Goal: Transaction & Acquisition: Purchase product/service

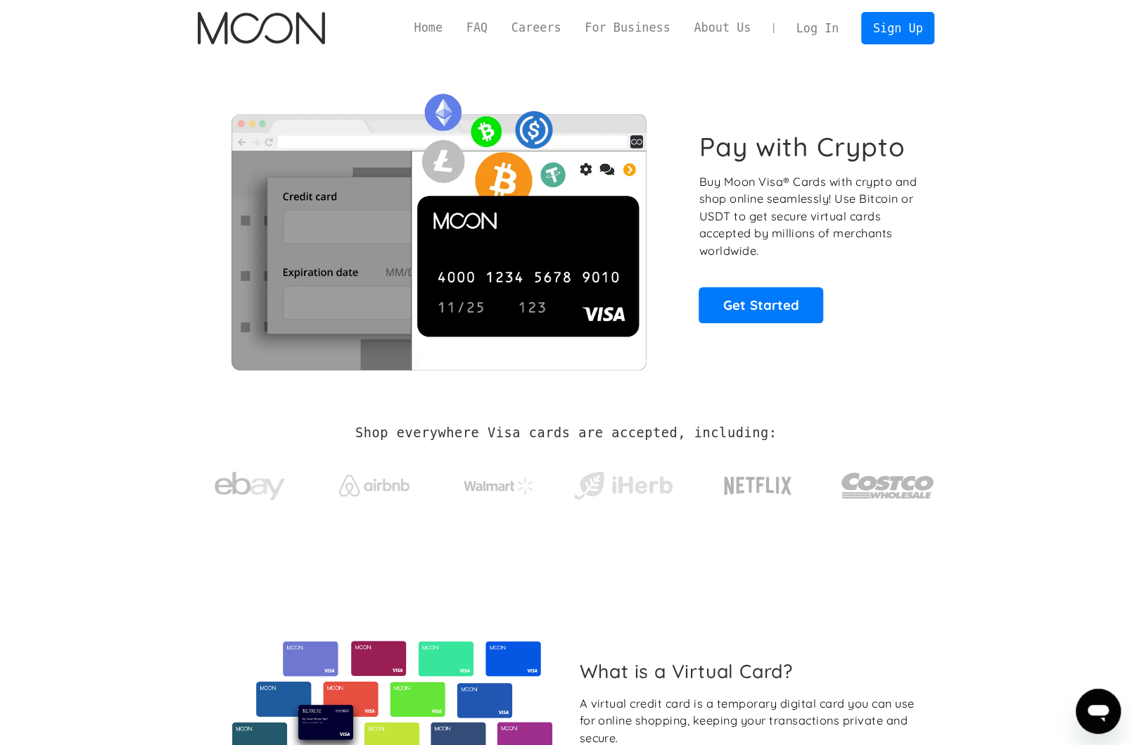
click at [820, 27] on link "Log In" at bounding box center [818, 28] width 66 height 31
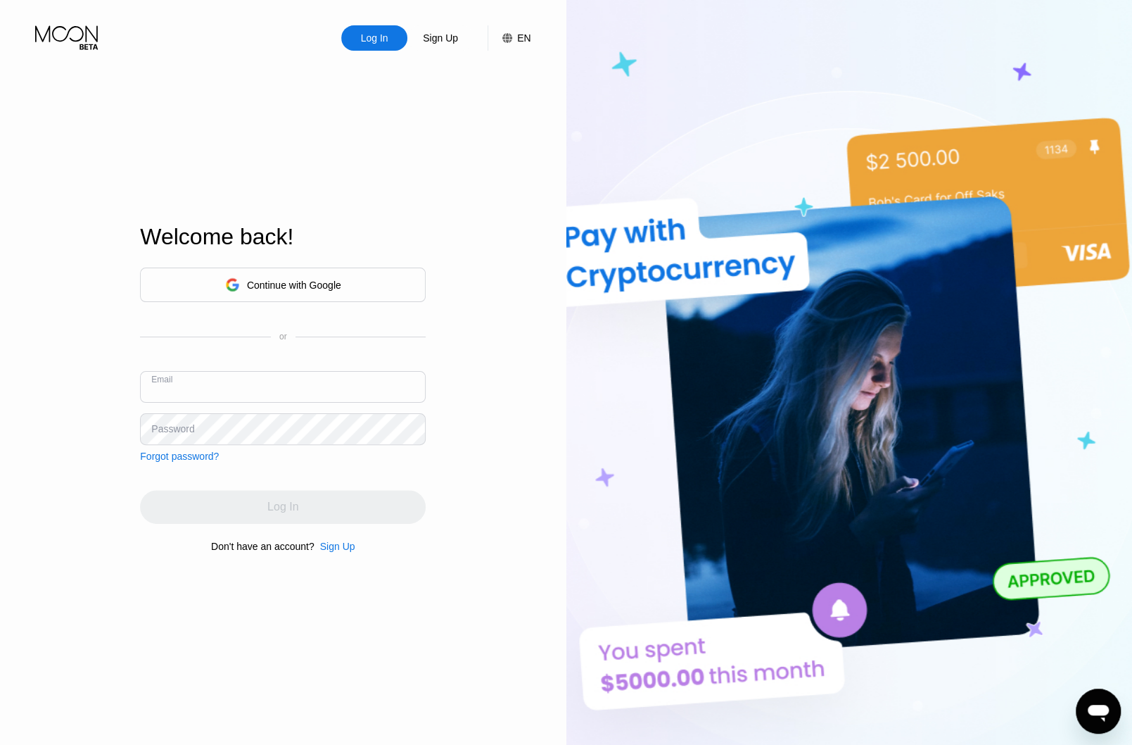
paste input "[EMAIL_ADDRESS][DOMAIN_NAME]"
type input "[EMAIL_ADDRESS][DOMAIN_NAME]"
drag, startPoint x: 168, startPoint y: 426, endPoint x: 156, endPoint y: 431, distance: 13.2
click at [156, 431] on div "Password" at bounding box center [172, 428] width 43 height 11
click at [154, 427] on div "Password" at bounding box center [172, 428] width 43 height 11
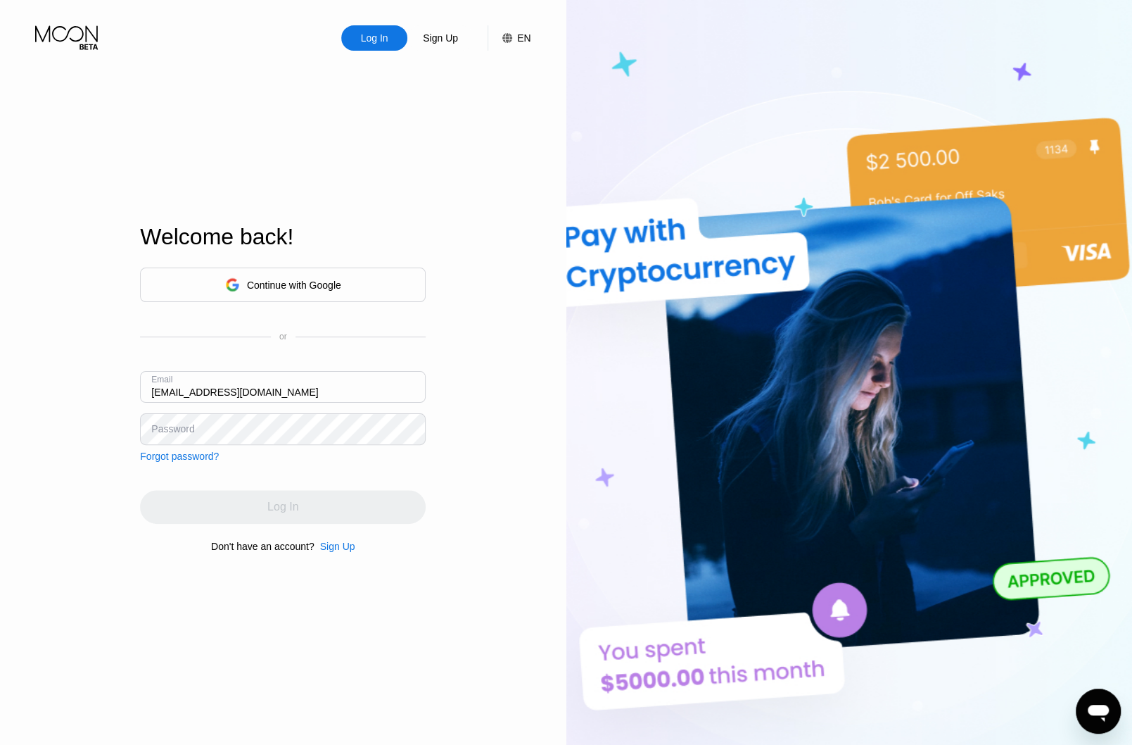
drag, startPoint x: 175, startPoint y: 428, endPoint x: 68, endPoint y: 429, distance: 106.3
click at [68, 429] on div "Log In Sign Up EN Language English Save Welcome back! Continue with Google or E…" at bounding box center [283, 409] width 567 height 819
click at [170, 427] on div "Password" at bounding box center [172, 428] width 43 height 11
click at [272, 390] on input "[EMAIL_ADDRESS][DOMAIN_NAME]" at bounding box center [283, 387] width 286 height 32
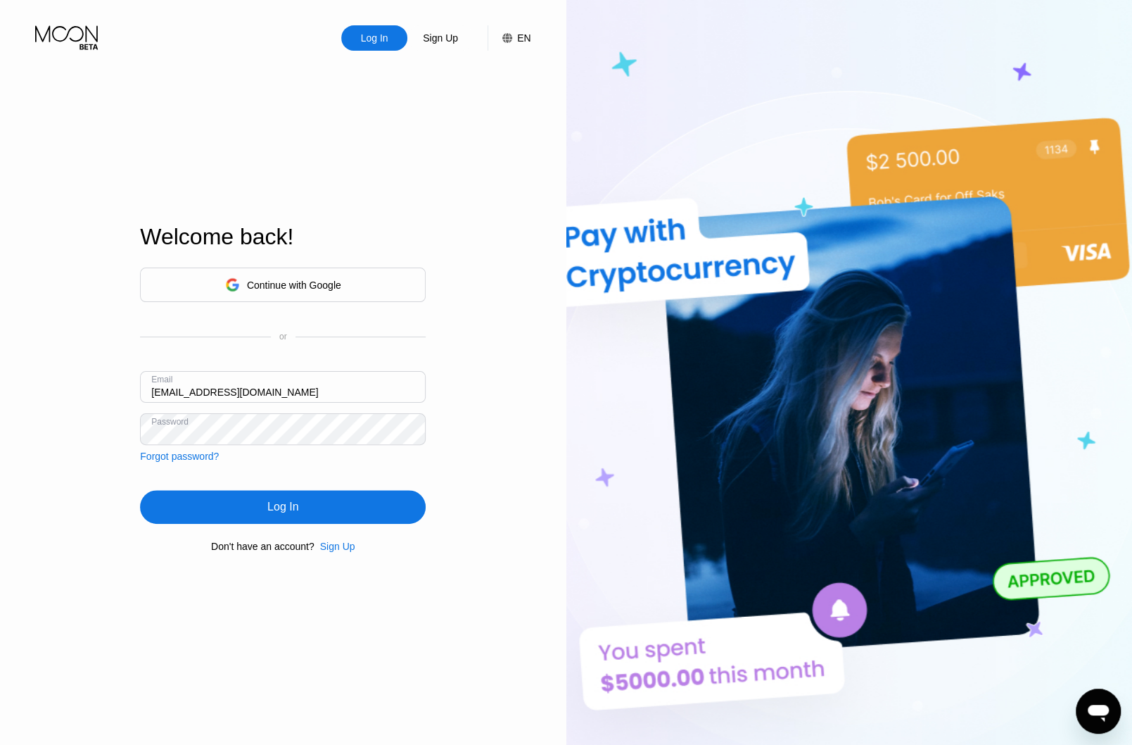
click at [314, 479] on div "Continue with Google or Email [EMAIL_ADDRESS][DOMAIN_NAME] Password Forgot pass…" at bounding box center [283, 410] width 286 height 286
click at [282, 510] on div "Log In" at bounding box center [282, 507] width 31 height 14
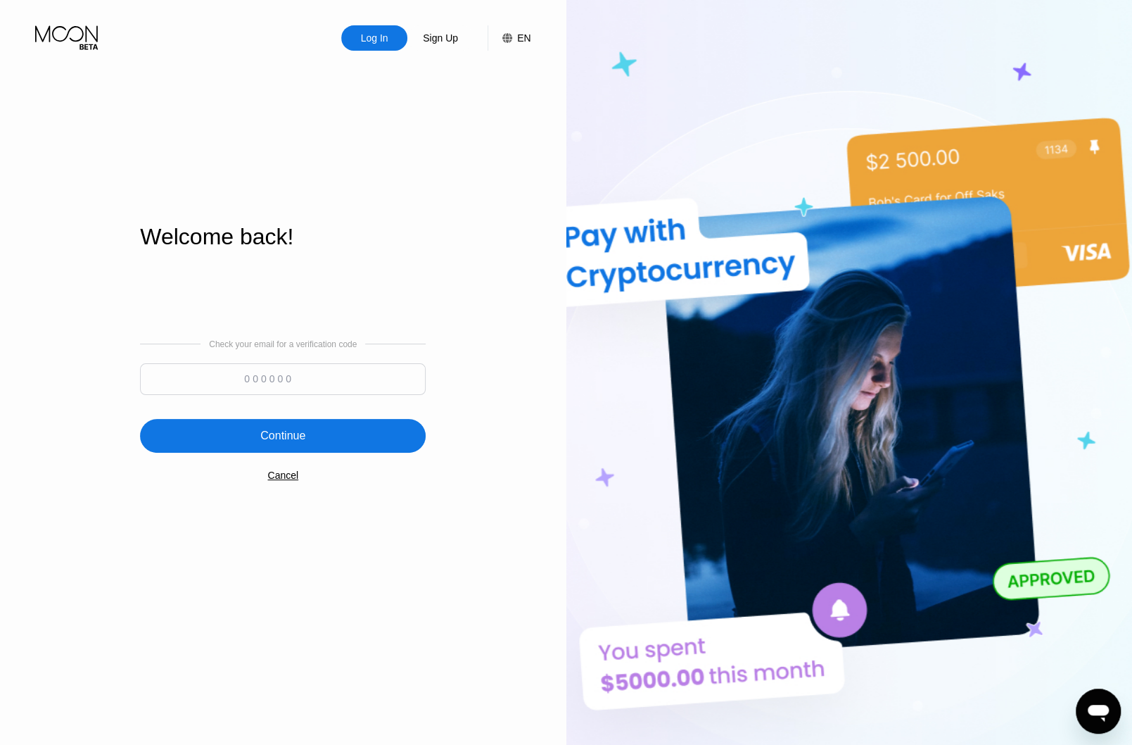
click at [246, 382] on input at bounding box center [283, 379] width 286 height 32
type input "984336"
click at [278, 438] on div "Continue" at bounding box center [282, 436] width 45 height 14
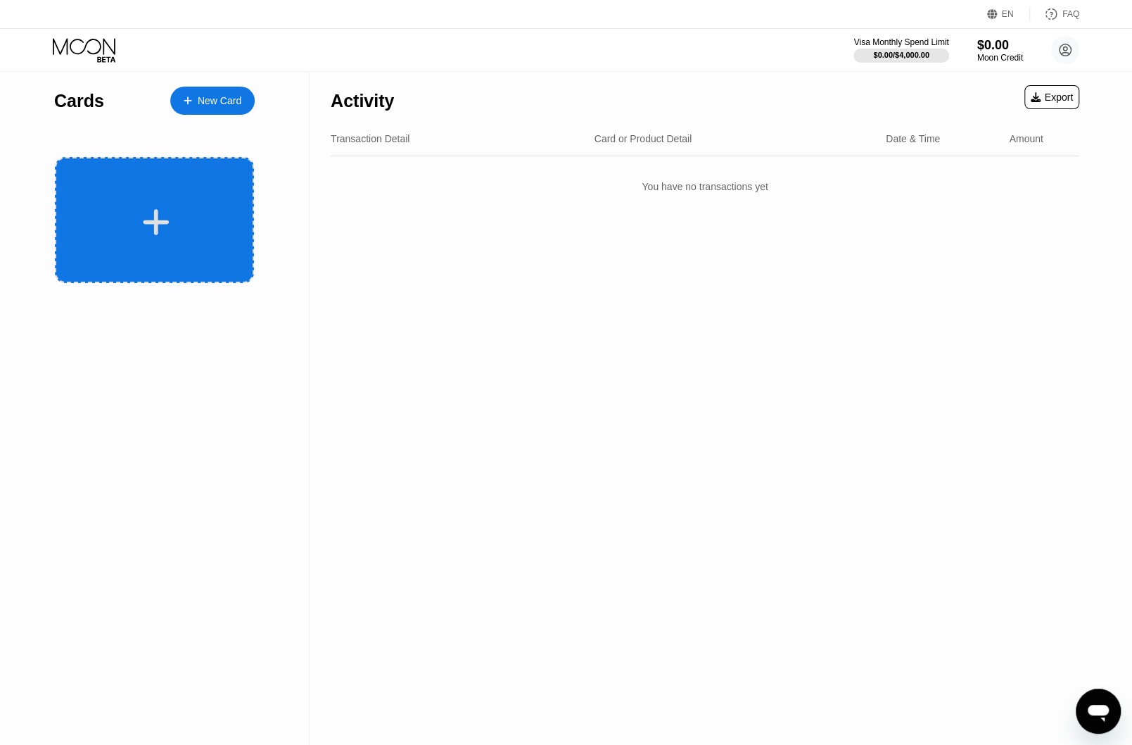
click at [156, 222] on icon at bounding box center [157, 222] width 26 height 26
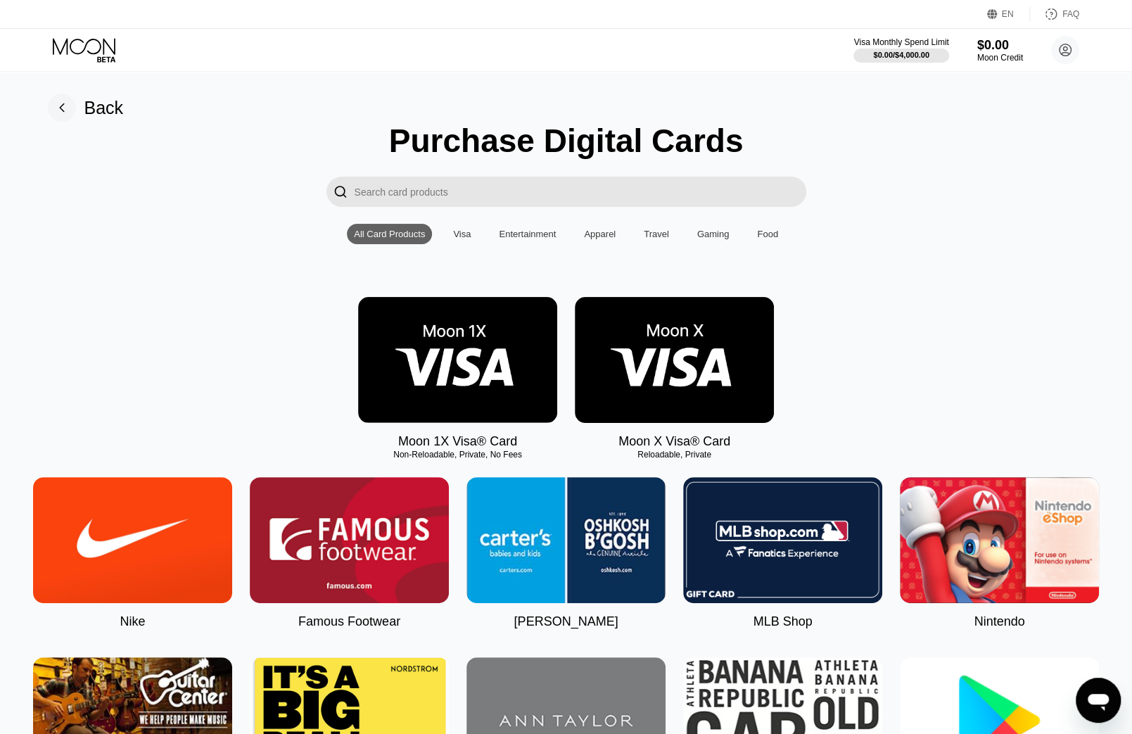
click at [677, 361] on img at bounding box center [674, 360] width 199 height 126
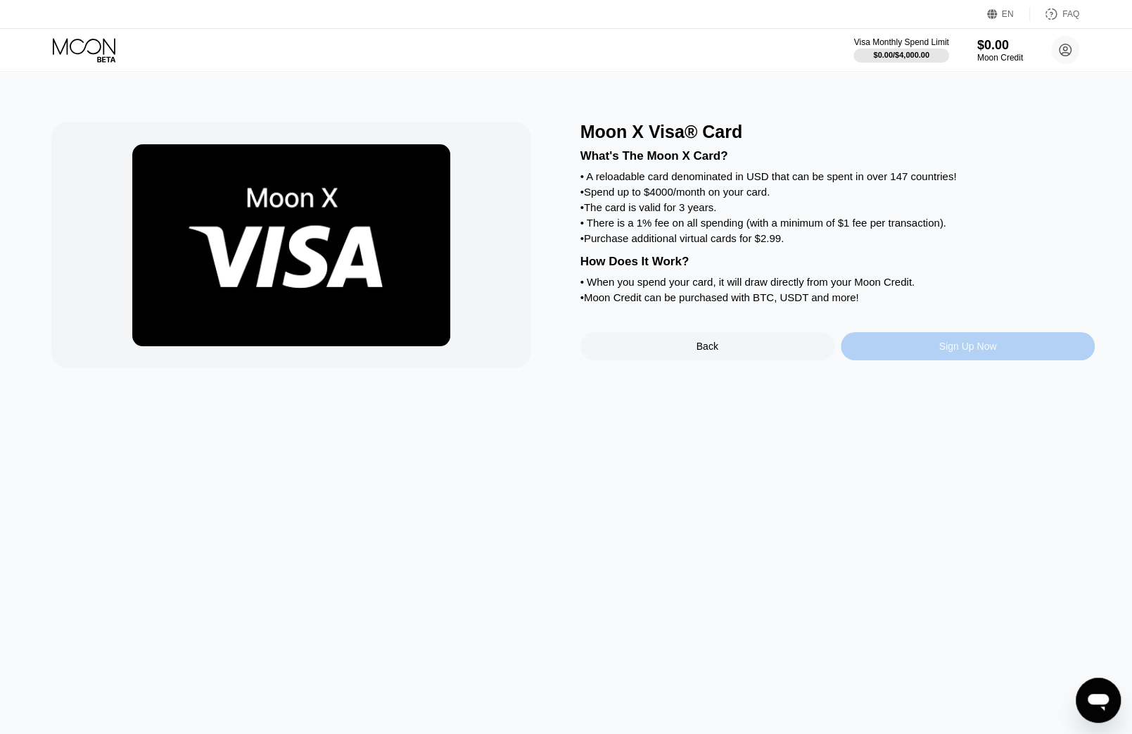
click at [971, 352] on div "Sign Up Now" at bounding box center [969, 346] width 58 height 11
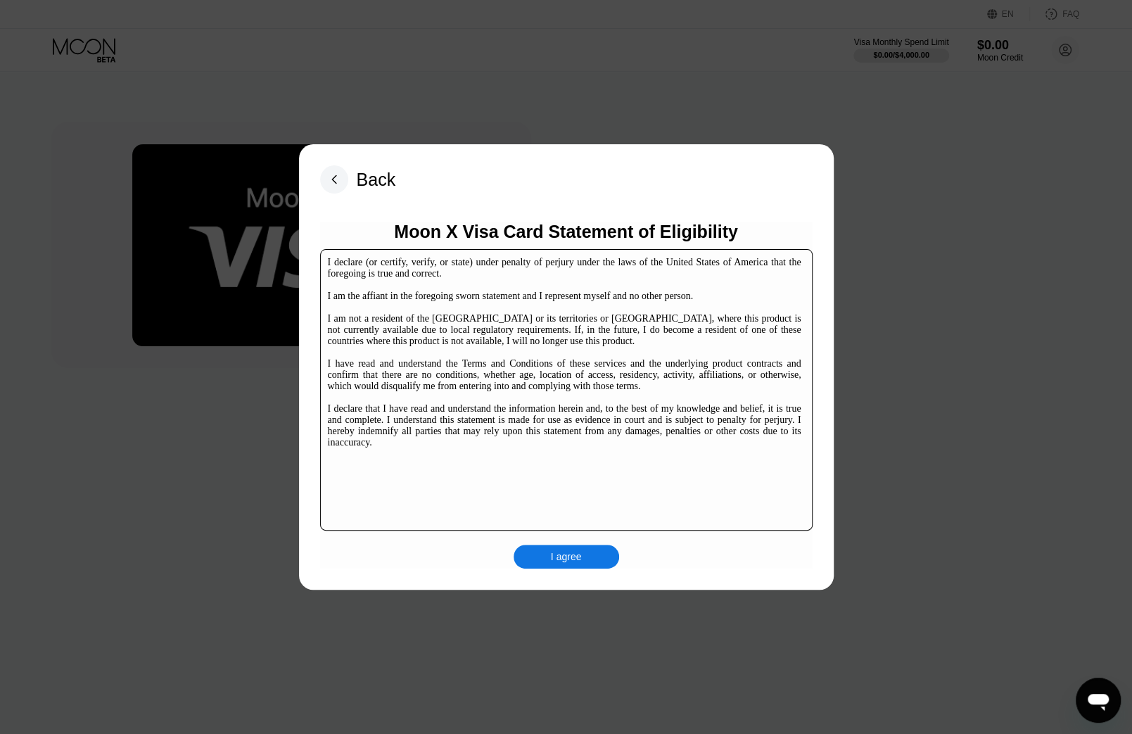
click at [567, 557] on div "I agree" at bounding box center [566, 556] width 31 height 13
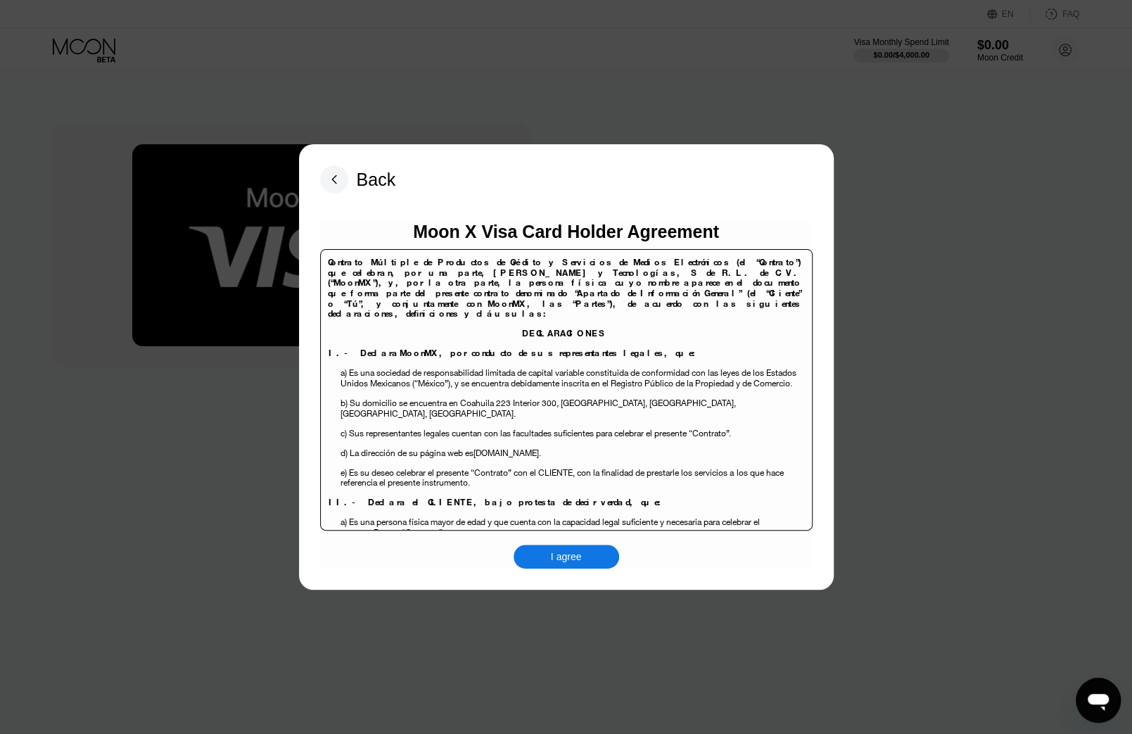
click at [570, 561] on div "I agree" at bounding box center [566, 556] width 31 height 13
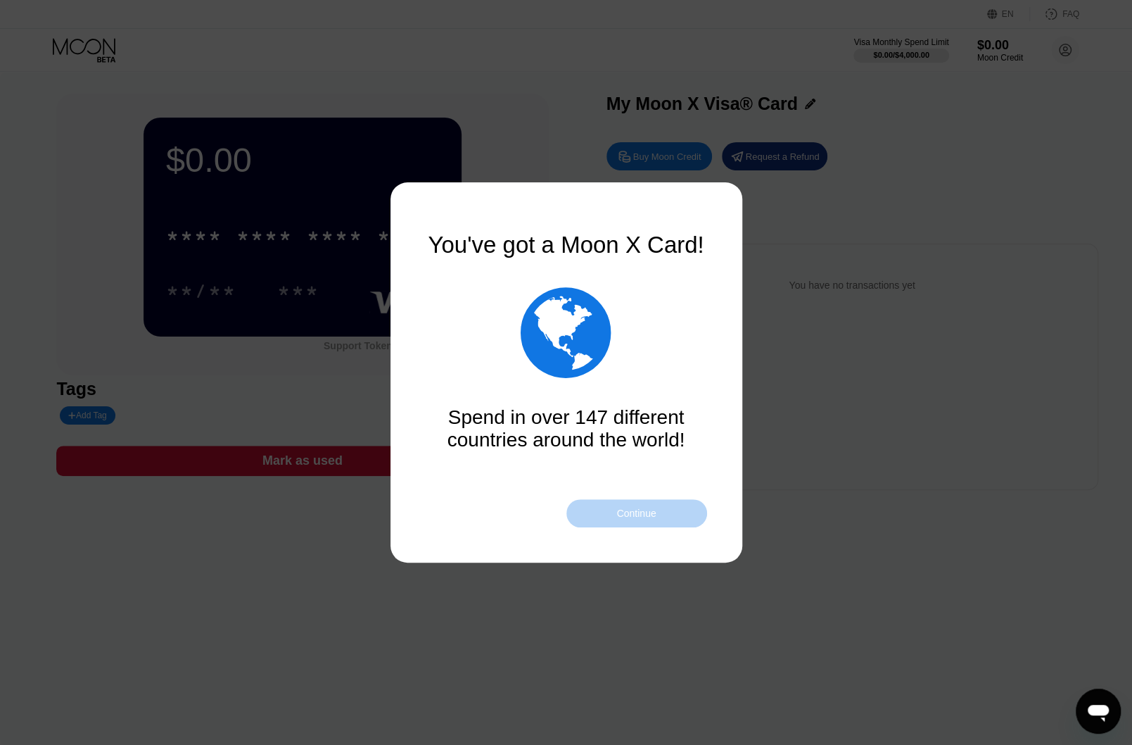
click at [635, 514] on div "Continue" at bounding box center [636, 512] width 39 height 11
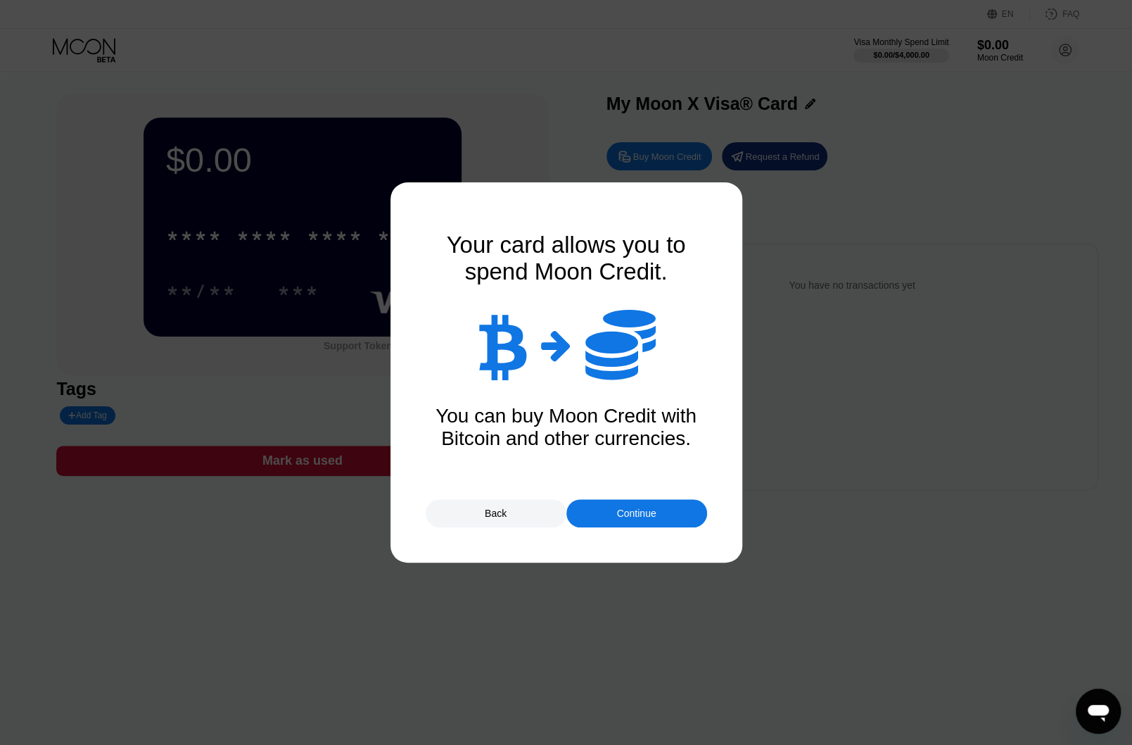
click at [635, 514] on div "Continue" at bounding box center [636, 512] width 39 height 11
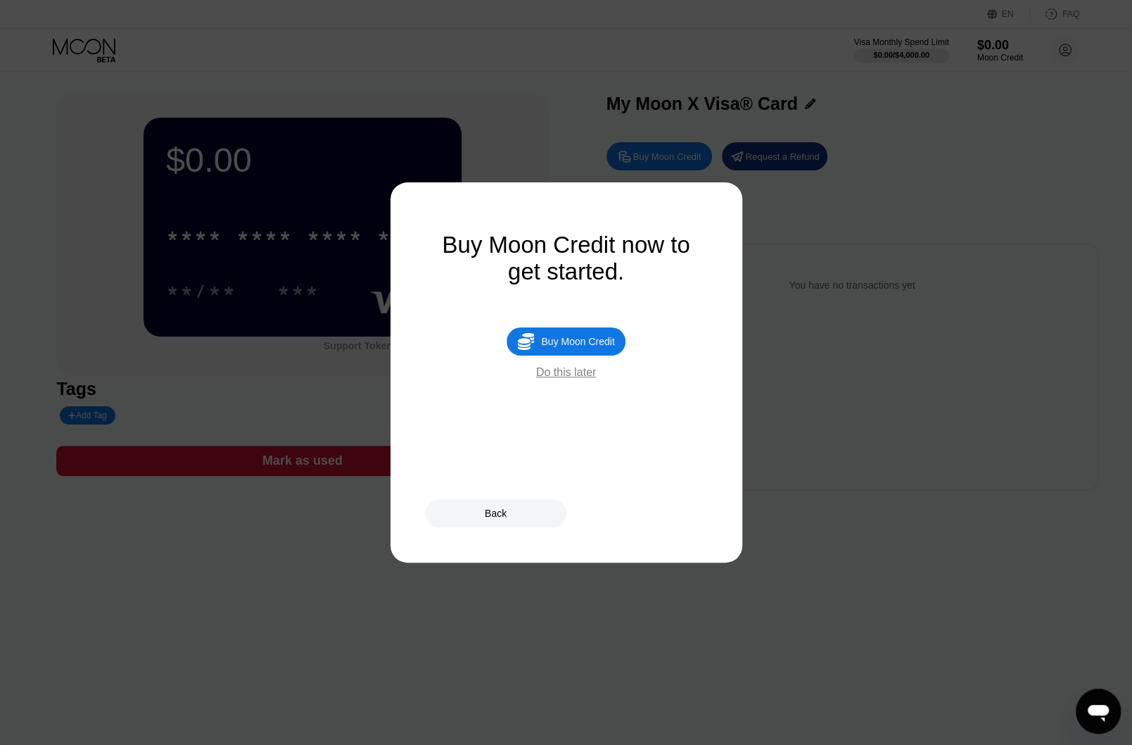
click at [564, 379] on div "Do this later" at bounding box center [566, 372] width 60 height 13
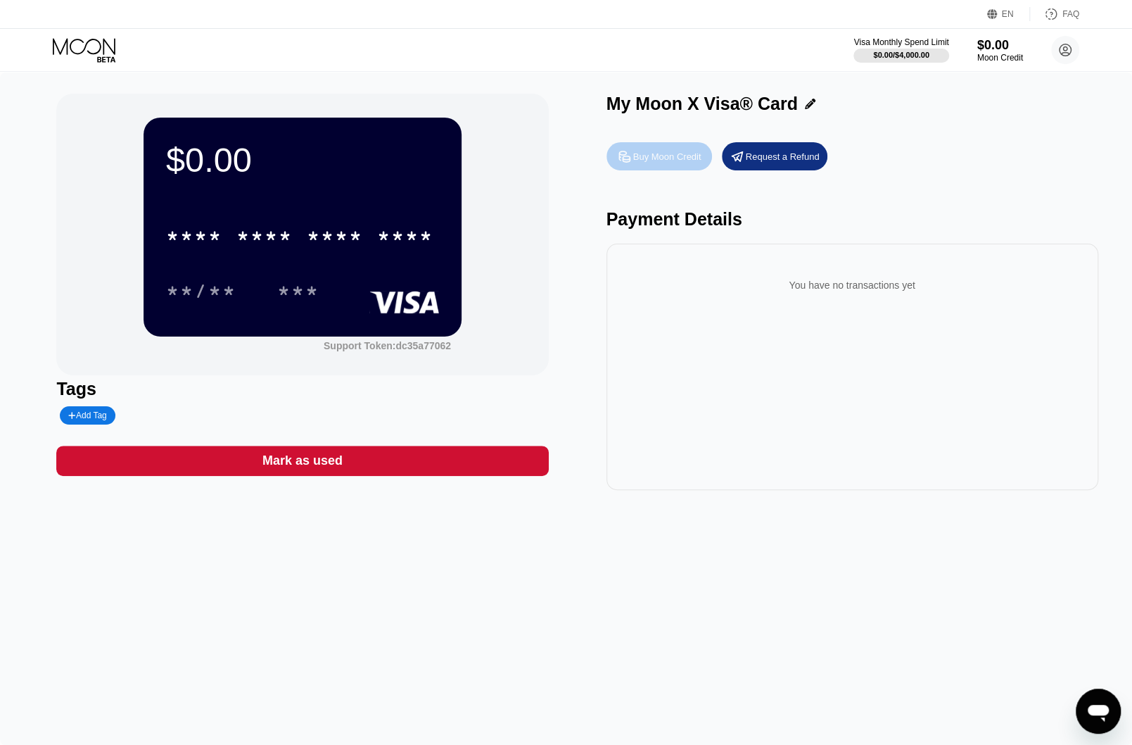
click at [662, 160] on div "Buy Moon Credit" at bounding box center [667, 157] width 68 height 12
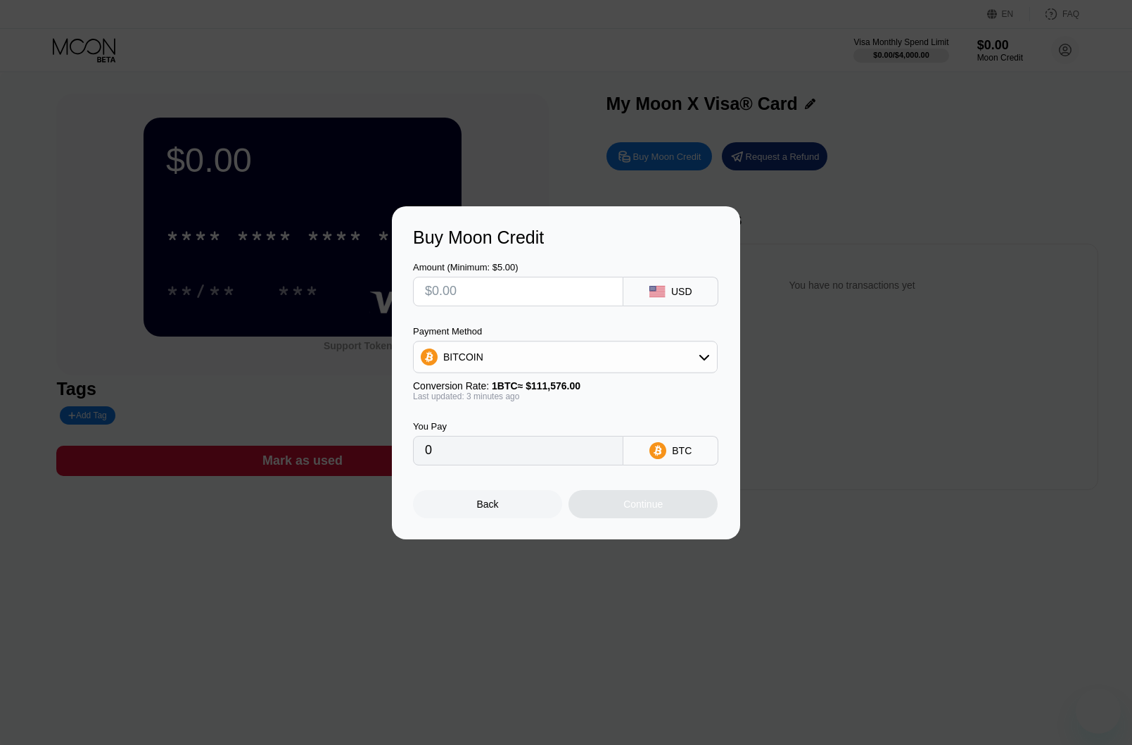
click at [705, 361] on icon at bounding box center [704, 356] width 11 height 11
click at [462, 395] on span "BITCOIN" at bounding box center [467, 395] width 40 height 11
click at [964, 144] on div at bounding box center [571, 372] width 1143 height 745
click at [487, 509] on div "Back" at bounding box center [488, 503] width 22 height 11
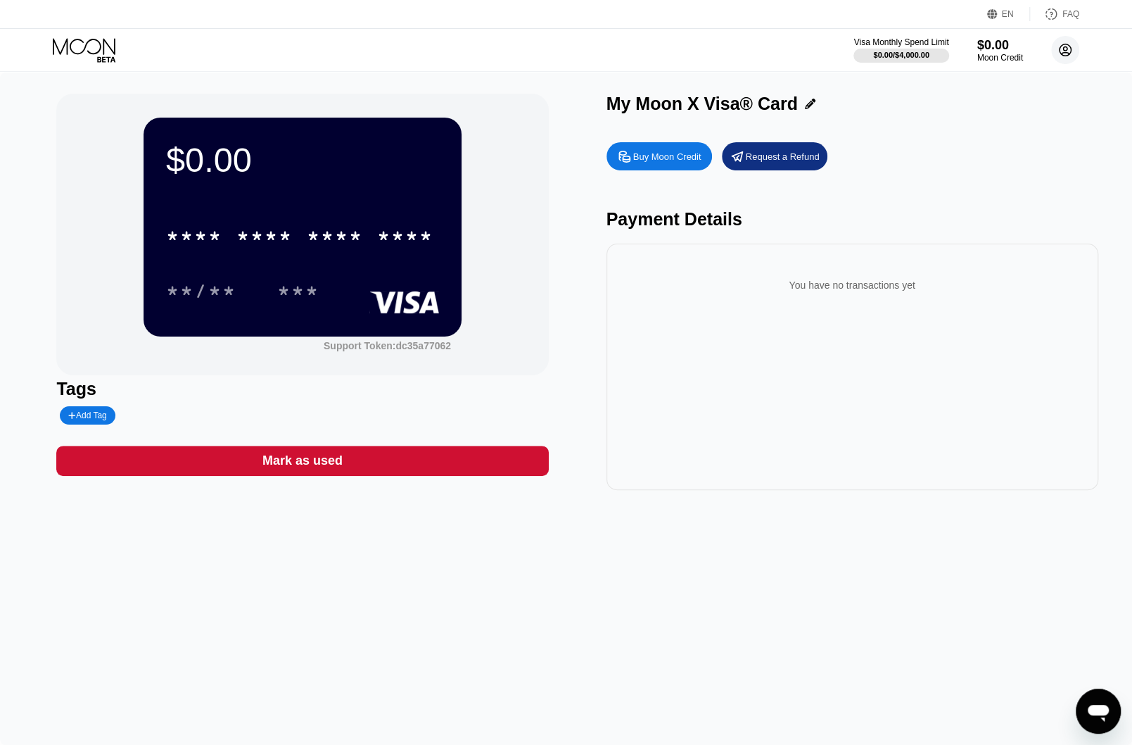
click at [1064, 45] on circle at bounding box center [1065, 50] width 28 height 28
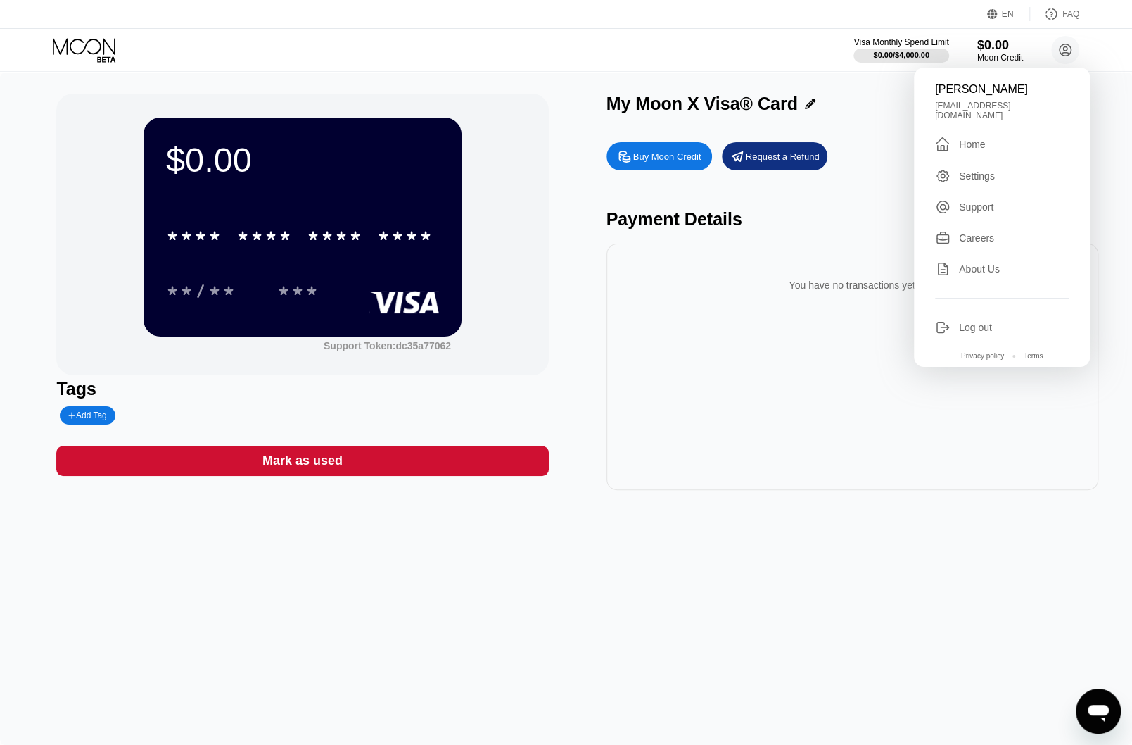
click at [977, 182] on div "Settings" at bounding box center [977, 175] width 36 height 11
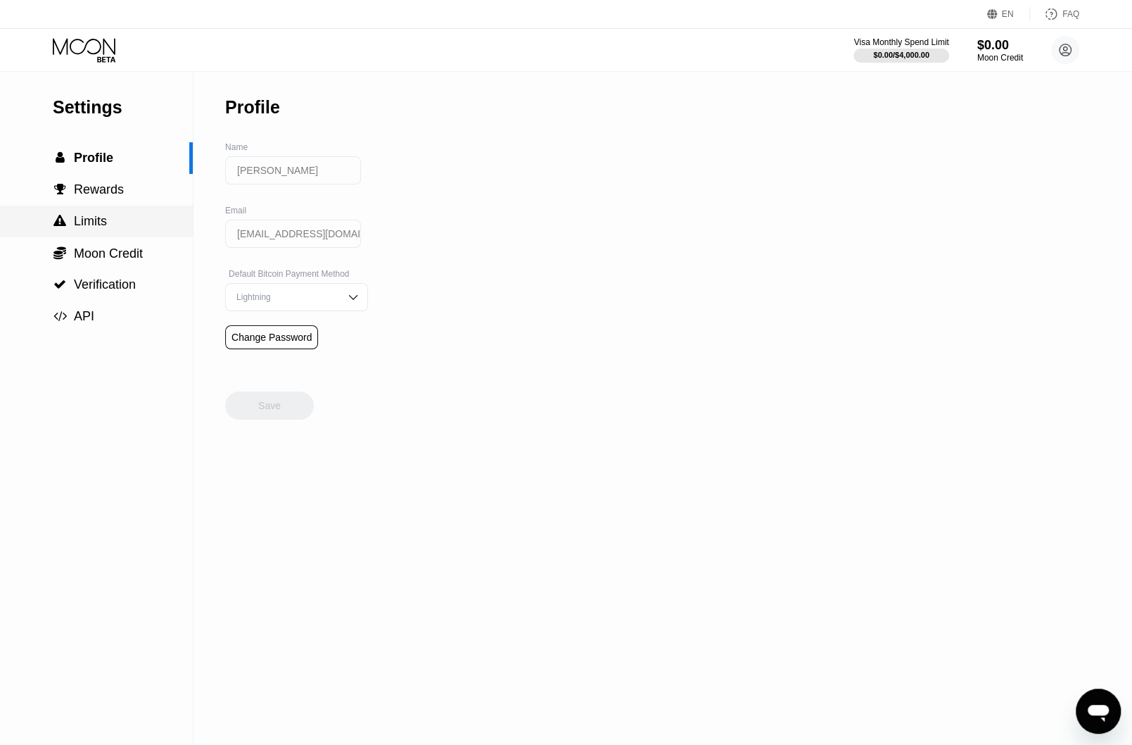
click at [89, 226] on span "Limits" at bounding box center [90, 221] width 33 height 14
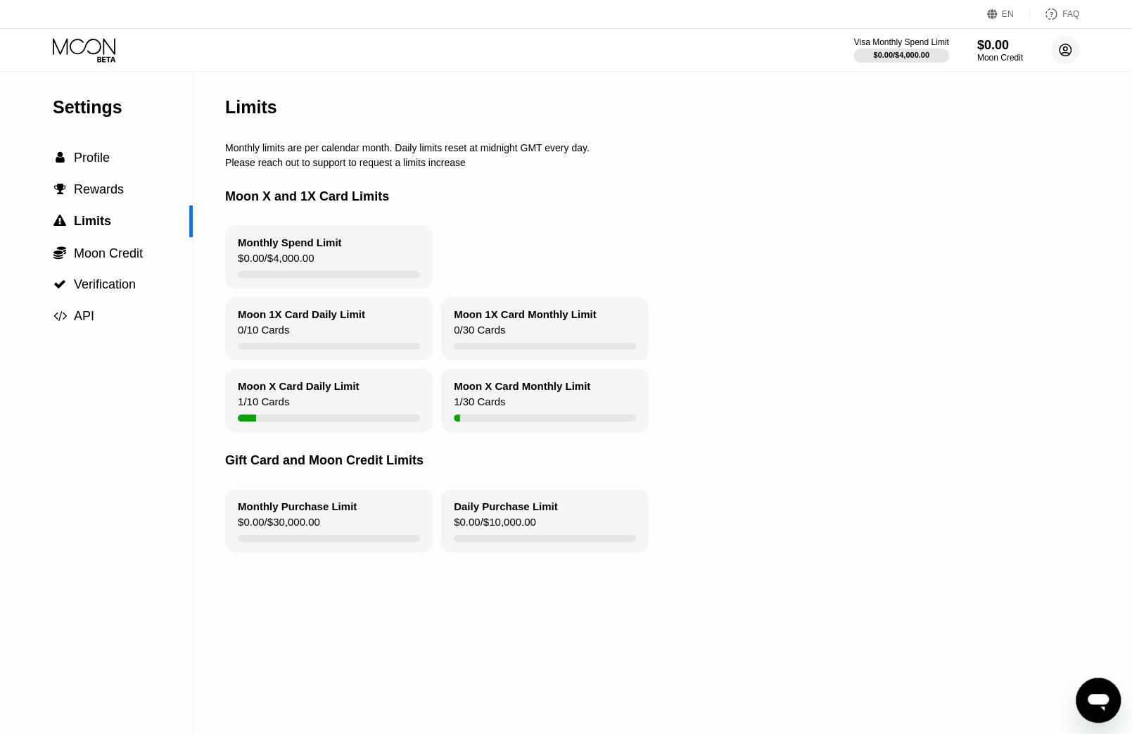
click at [1067, 48] on icon at bounding box center [1066, 50] width 8 height 8
click at [1067, 46] on circle at bounding box center [1065, 50] width 28 height 28
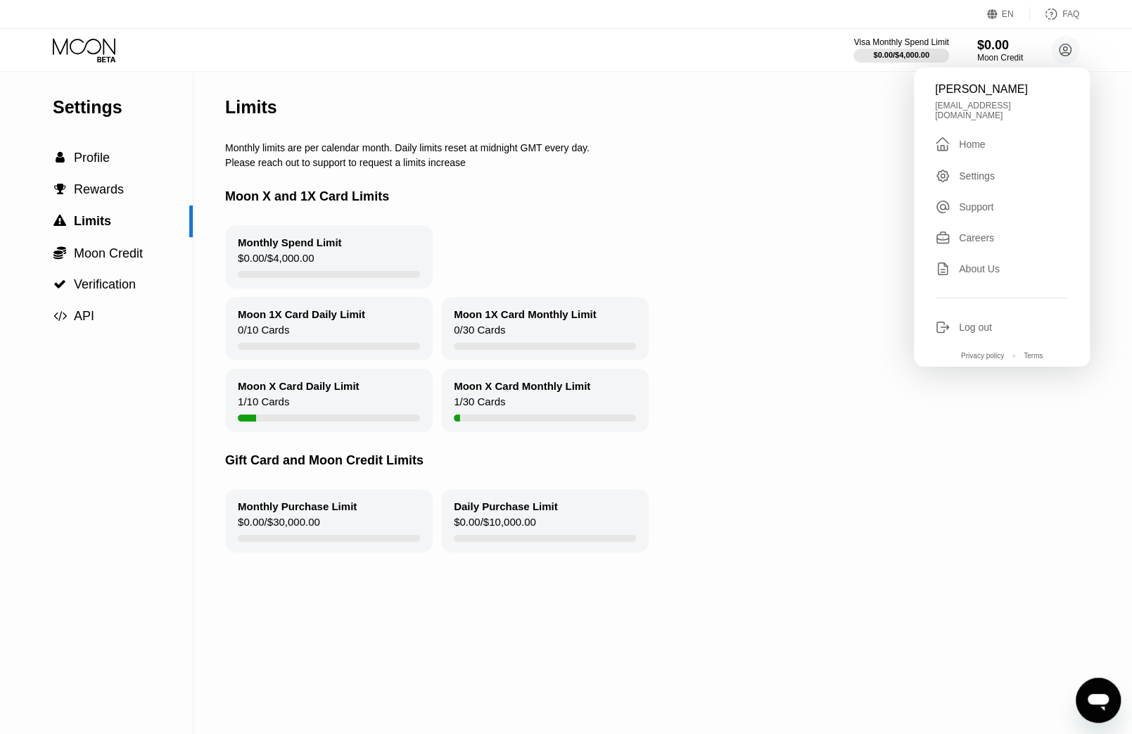
click at [962, 333] on div "Log out" at bounding box center [975, 327] width 33 height 11
